Goal: Task Accomplishment & Management: Manage account settings

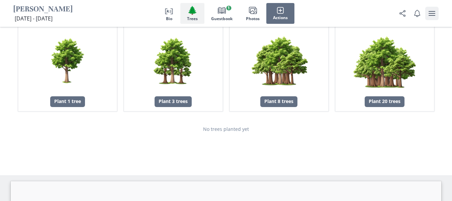
click at [429, 10] on icon "user menu" at bounding box center [432, 13] width 8 height 8
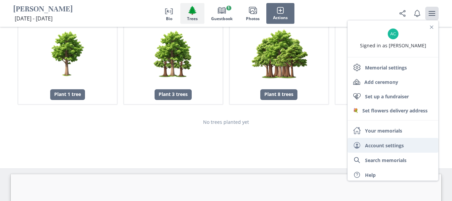
scroll to position [833, 0]
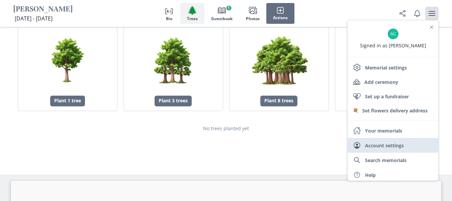
click at [370, 146] on link "User Account settings" at bounding box center [393, 145] width 91 height 15
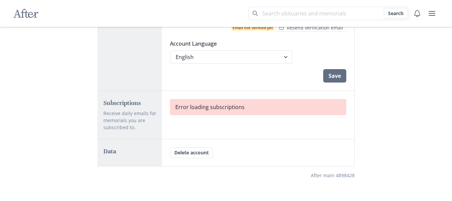
scroll to position [166, 0]
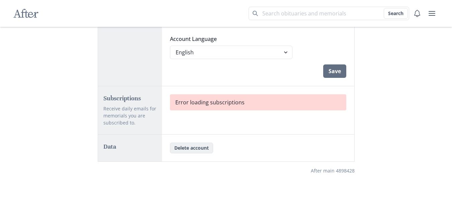
click at [187, 152] on button "Delete account" at bounding box center [191, 147] width 43 height 11
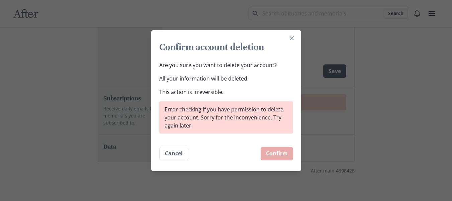
click at [267, 88] on p "This action is irreversible." at bounding box center [226, 92] width 134 height 8
click at [293, 41] on button "Close" at bounding box center [292, 38] width 11 height 11
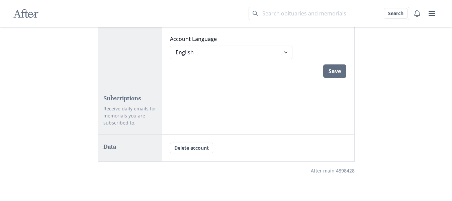
scroll to position [166, 0]
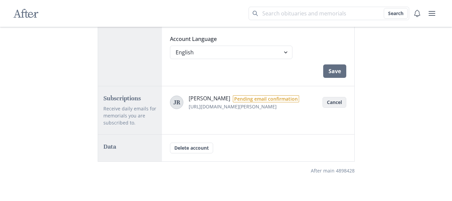
click at [329, 103] on button "Cancel" at bounding box center [335, 102] width 24 height 11
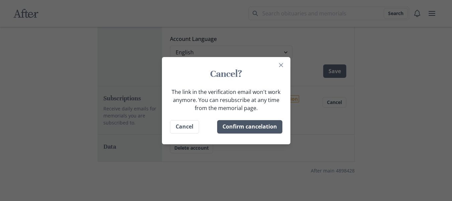
click at [262, 128] on button "Confirm cancelation" at bounding box center [249, 126] width 65 height 13
